Goal: Task Accomplishment & Management: Use online tool/utility

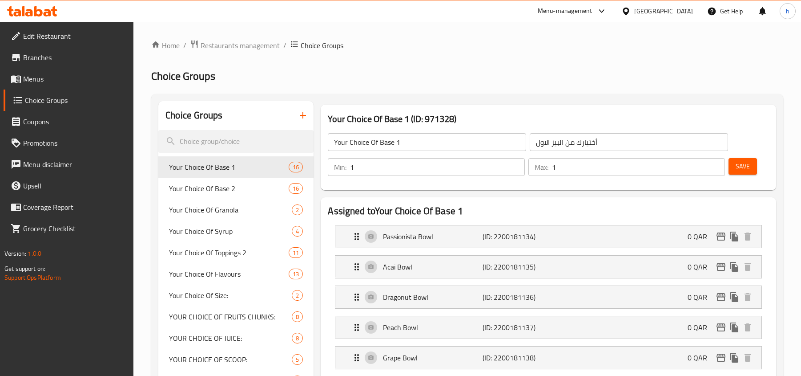
click at [43, 18] on div at bounding box center [32, 11] width 65 height 18
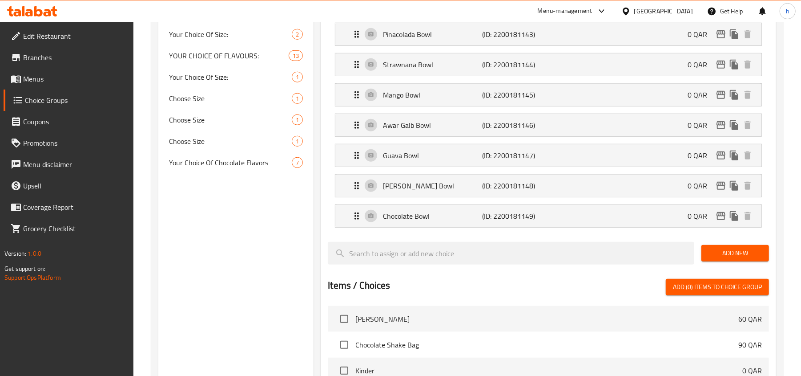
click at [48, 15] on icon at bounding box center [48, 13] width 8 height 8
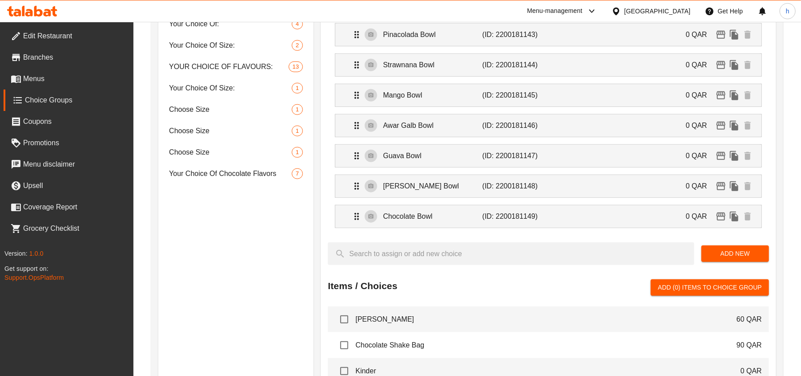
scroll to position [474, 0]
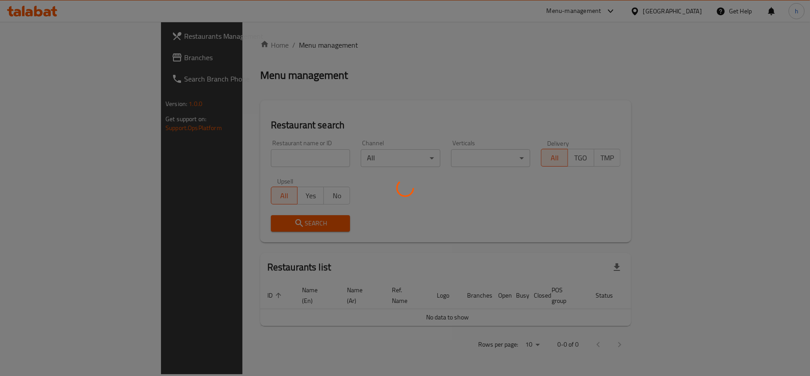
click at [36, 54] on div at bounding box center [405, 188] width 810 height 376
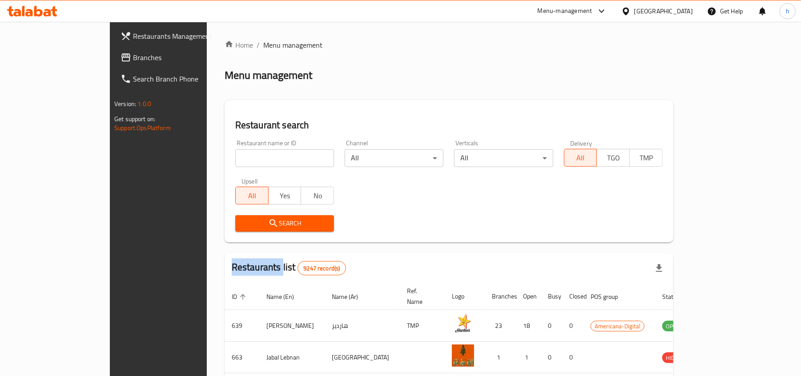
click at [36, 54] on div at bounding box center [400, 188] width 801 height 376
click at [133, 54] on span "Branches" at bounding box center [185, 57] width 104 height 11
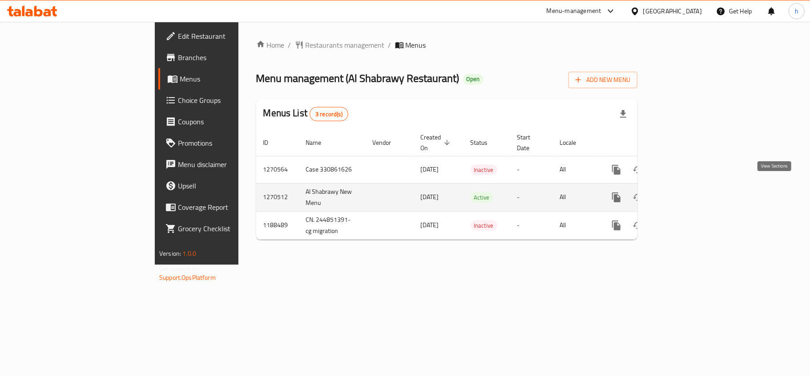
click at [686, 192] on icon "enhanced table" at bounding box center [680, 197] width 11 height 11
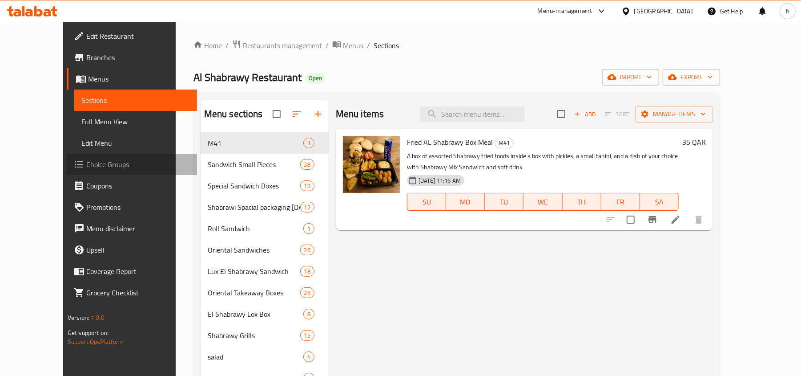
click at [86, 166] on span "Choice Groups" at bounding box center [138, 164] width 104 height 11
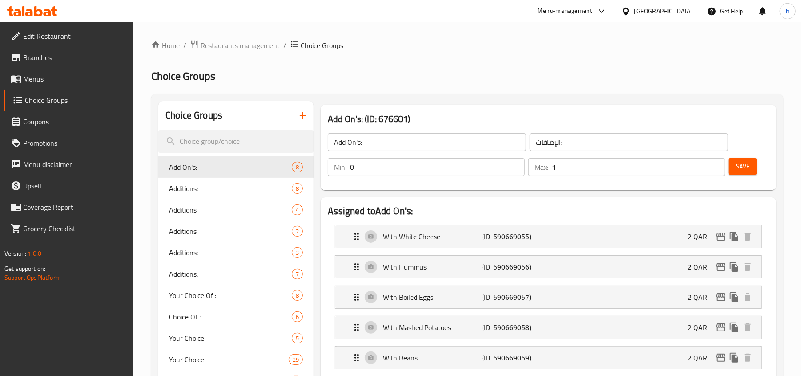
scroll to position [237, 0]
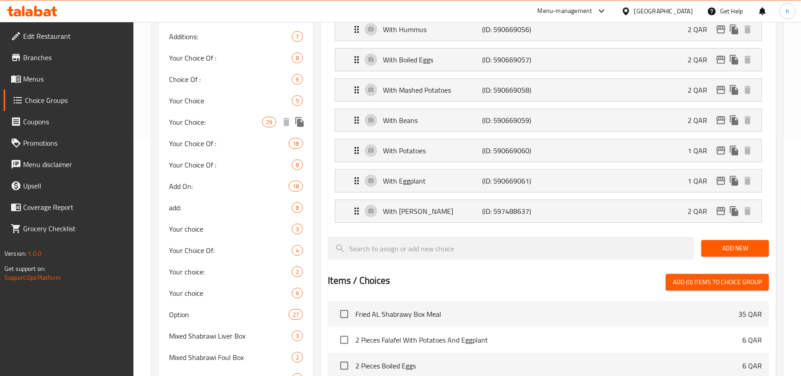
click at [180, 117] on span "Your Choice:" at bounding box center [215, 122] width 93 height 11
type input "Your Choice:"
type input "اختيارك:"
type input "5"
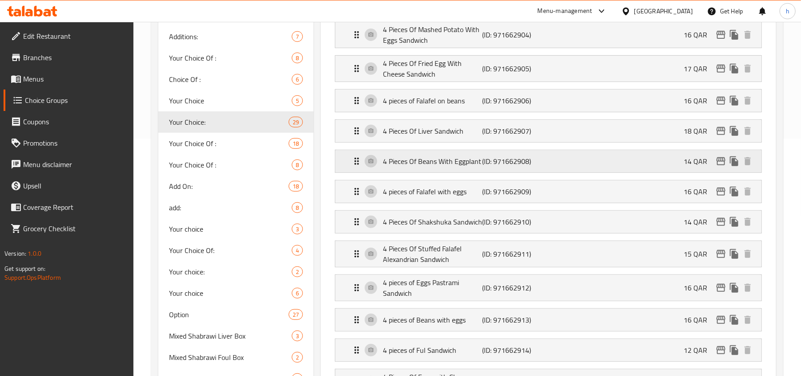
scroll to position [118, 0]
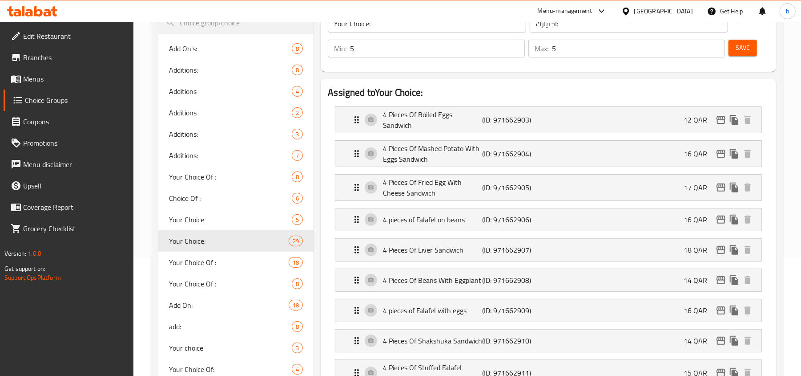
click at [634, 94] on h2 "Assigned to Your Choice:" at bounding box center [548, 92] width 441 height 13
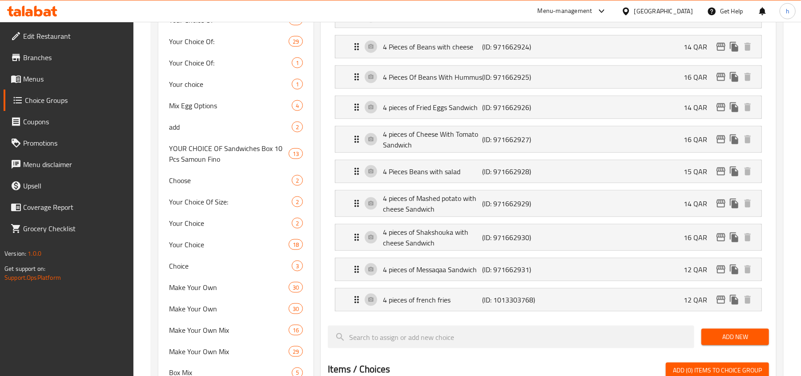
scroll to position [949, 0]
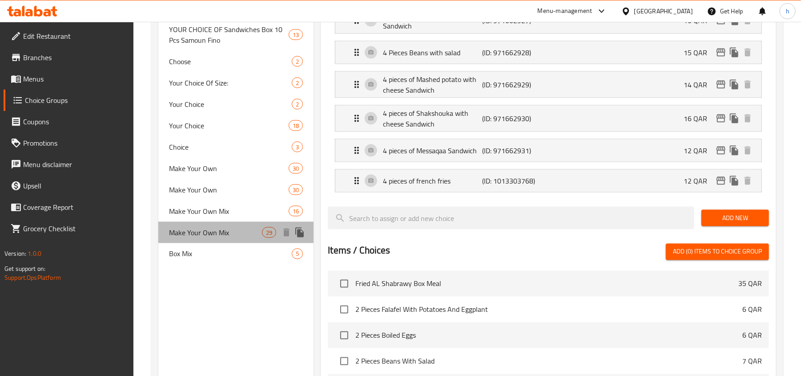
click at [198, 237] on span "Make Your Own Mix" at bounding box center [215, 232] width 93 height 11
type input "Make Your Own Mix"
type input "اصنع بوكس مكس"
type input "4"
type input "8"
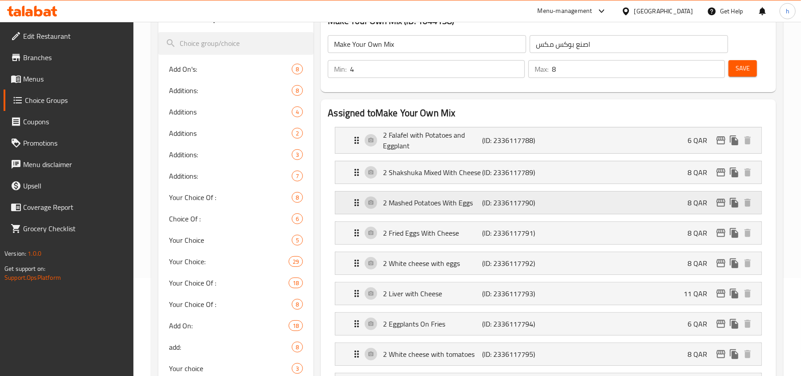
scroll to position [0, 0]
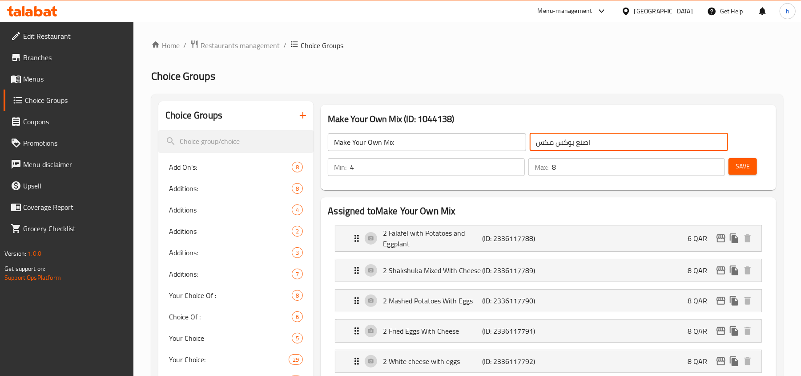
drag, startPoint x: 600, startPoint y: 145, endPoint x: 501, endPoint y: 146, distance: 99.7
click at [501, 146] on div "Make Your Own Mix ​ اصنع بوكس مكس ​" at bounding box center [528, 142] width 411 height 28
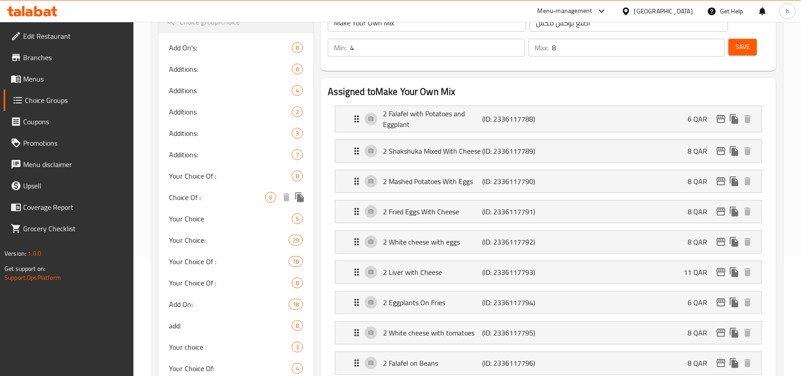
scroll to position [118, 0]
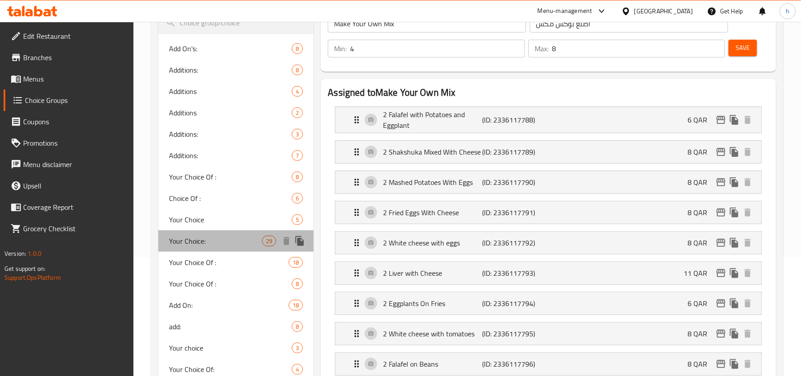
click at [260, 240] on span "Your Choice:" at bounding box center [215, 240] width 93 height 11
type input "Your Choice:"
type input "اختيارك:"
type input "5"
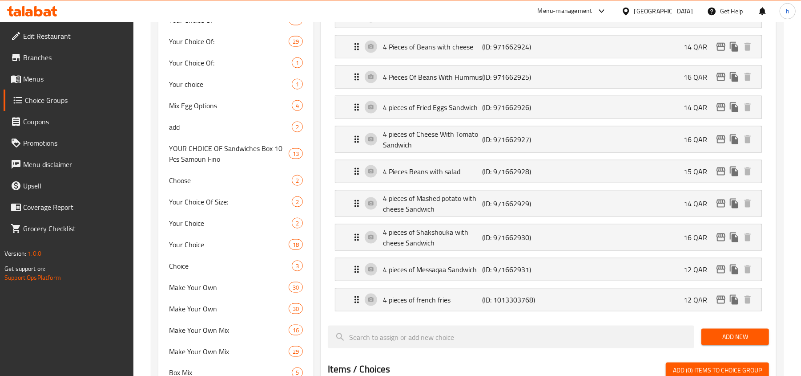
scroll to position [1008, 0]
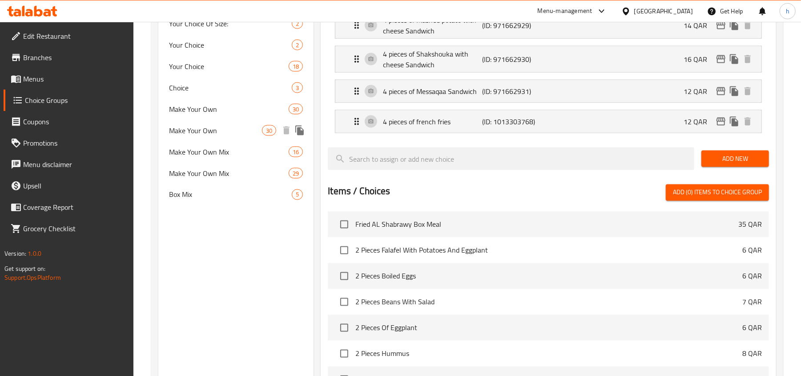
click at [217, 137] on div "Make Your Own 30" at bounding box center [235, 130] width 155 height 21
type input "Make Your Own"
type input "اصنع بوكس"
type input "4"
type input "8"
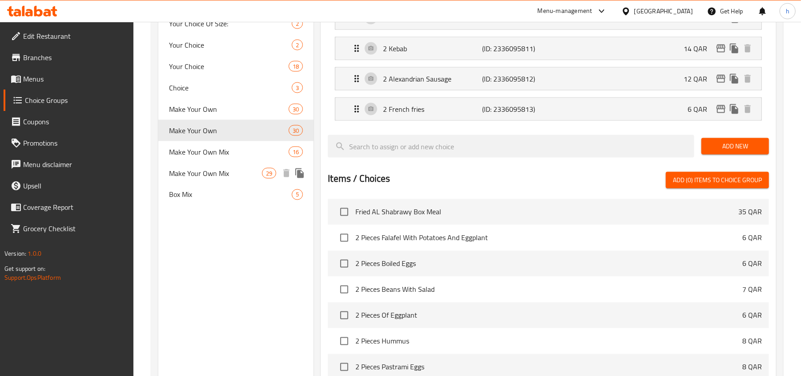
click at [187, 176] on span "Make Your Own Mix" at bounding box center [215, 173] width 93 height 11
type input "Make Your Own Mix"
type input "اصنع بوكس مكس"
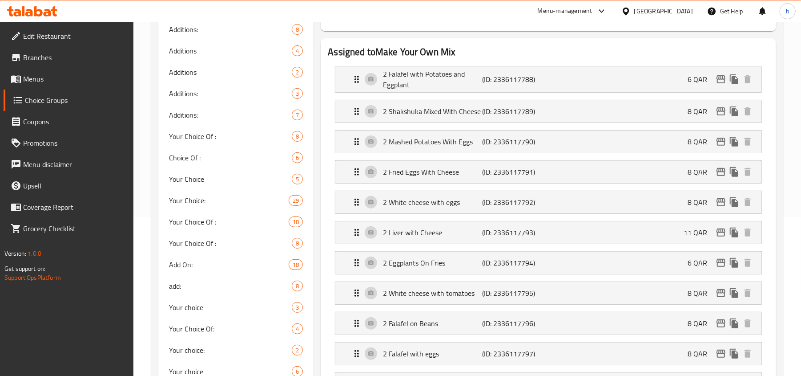
scroll to position [178, 0]
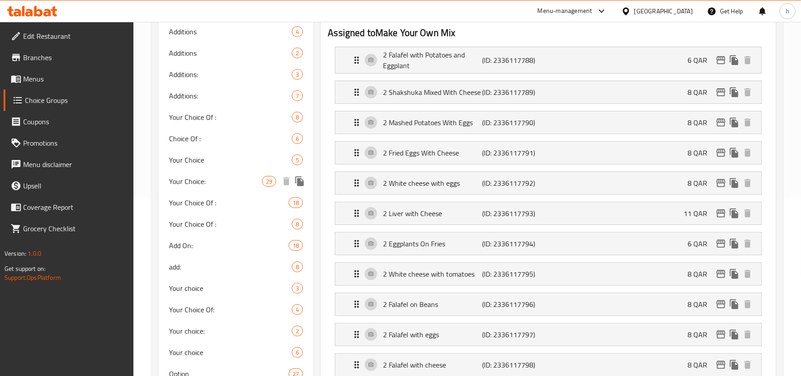
click at [182, 182] on span "Your Choice:" at bounding box center [215, 181] width 93 height 11
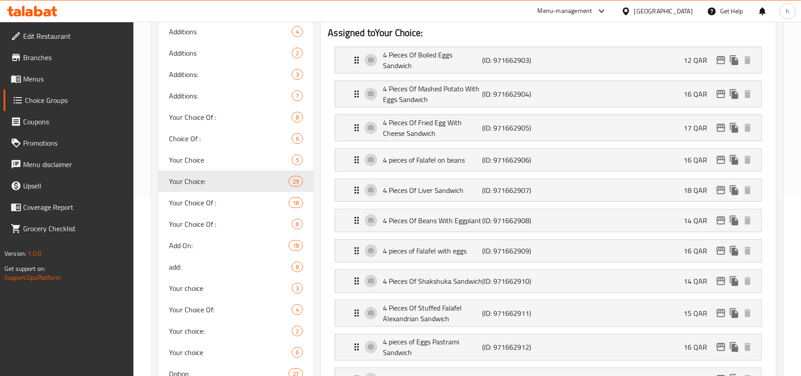
type input "Your Choice:"
type input "اختيارك:"
type input "5"
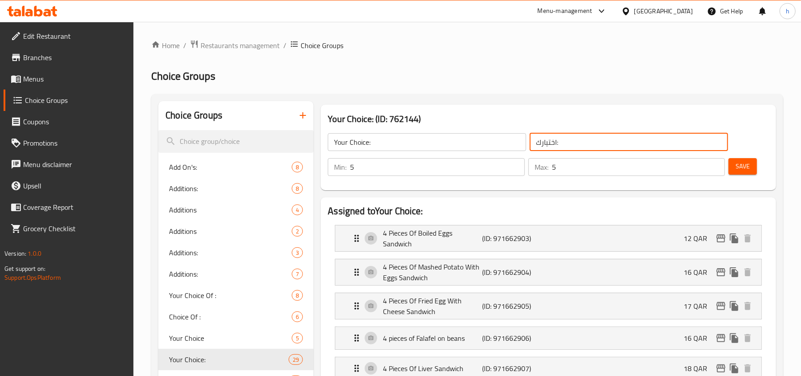
drag, startPoint x: 543, startPoint y: 141, endPoint x: 517, endPoint y: 140, distance: 26.3
click at [518, 140] on div "Your Choice: ​ اختيارك: ​" at bounding box center [528, 142] width 411 height 28
click at [489, 73] on h2 "Choice Groups" at bounding box center [467, 76] width 632 height 14
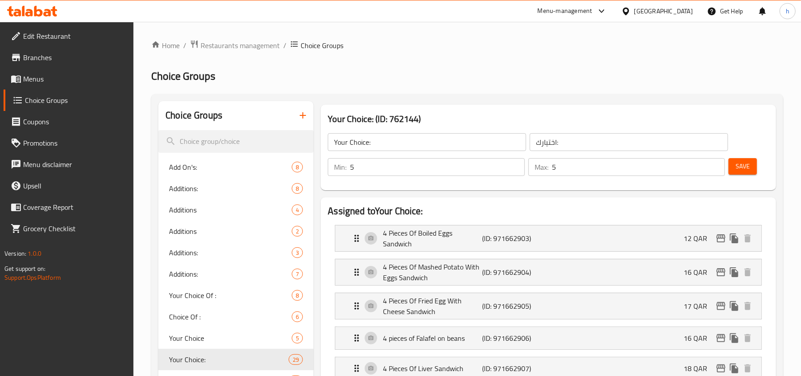
click at [29, 6] on icon at bounding box center [32, 11] width 50 height 11
